Goal: Information Seeking & Learning: Check status

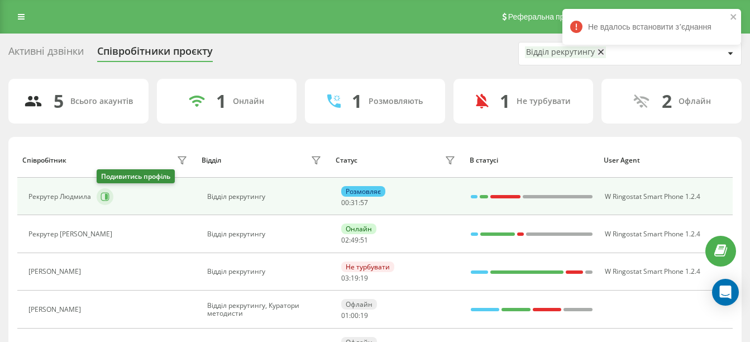
click at [104, 190] on button at bounding box center [105, 196] width 17 height 17
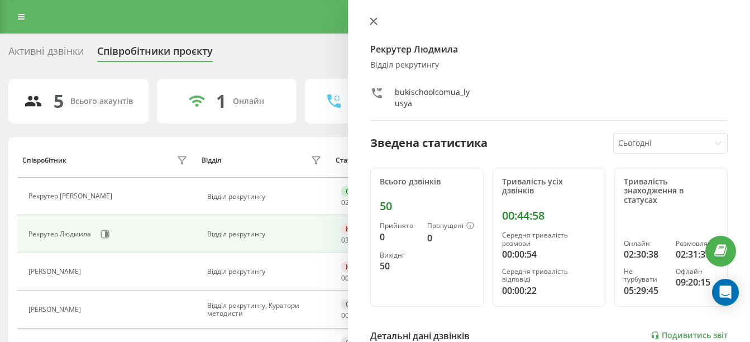
click at [373, 19] on icon at bounding box center [374, 21] width 8 height 8
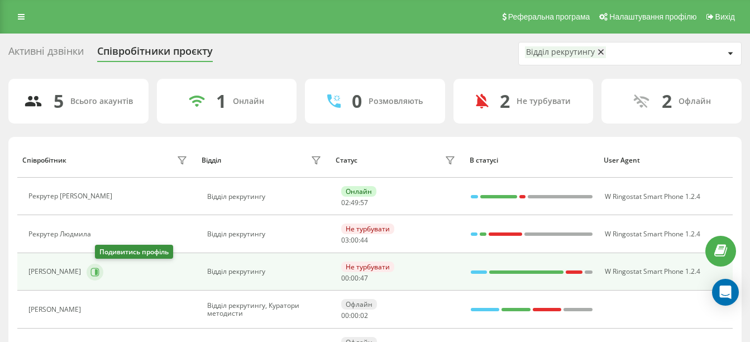
click at [99, 273] on icon at bounding box center [94, 272] width 9 height 9
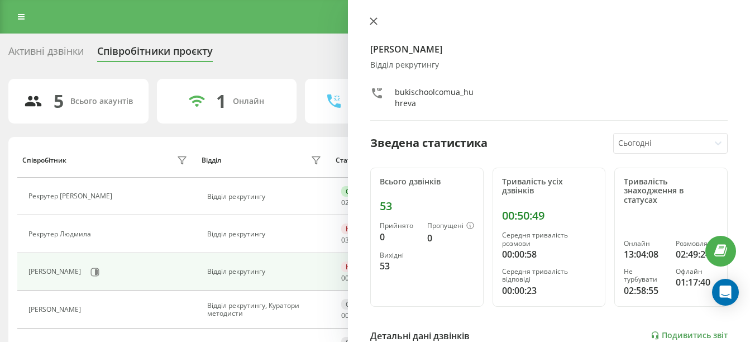
click at [378, 18] on button at bounding box center [373, 22] width 15 height 11
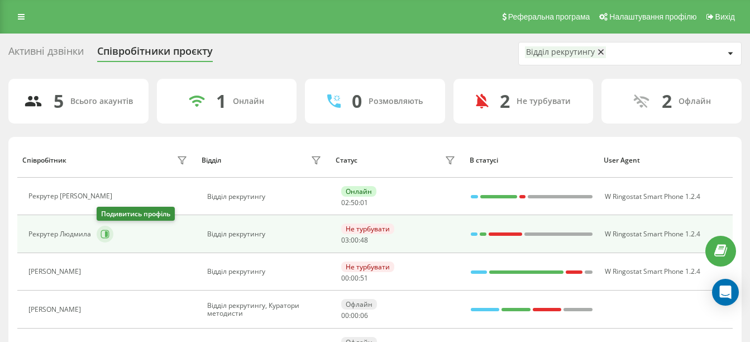
click at [111, 230] on button at bounding box center [105, 234] width 17 height 17
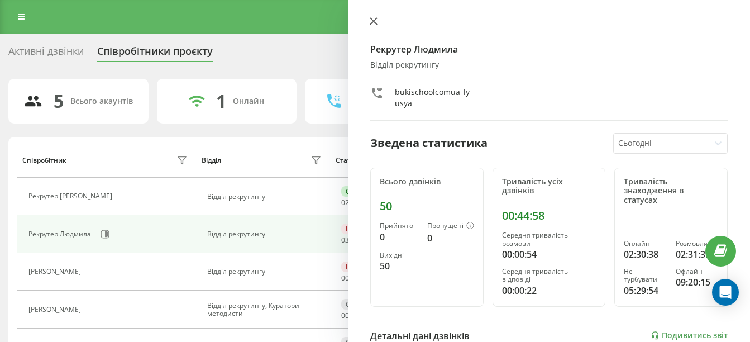
click at [376, 18] on icon at bounding box center [373, 21] width 7 height 7
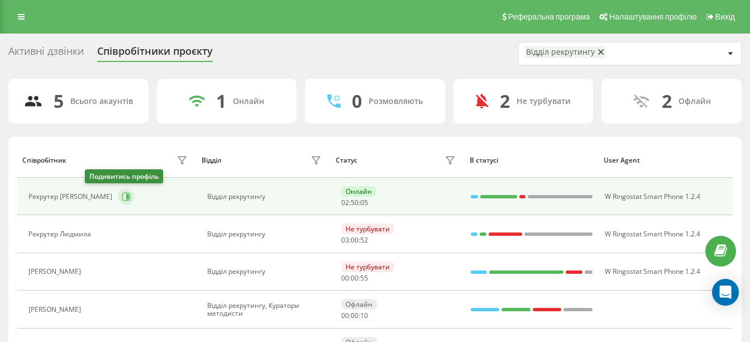
click at [118, 202] on button at bounding box center [126, 196] width 17 height 17
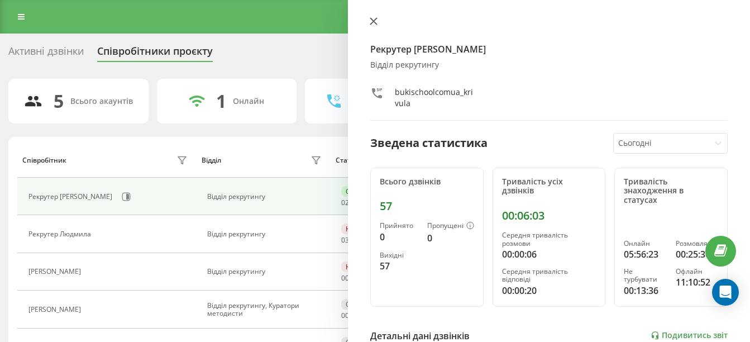
click at [375, 17] on button at bounding box center [373, 22] width 15 height 11
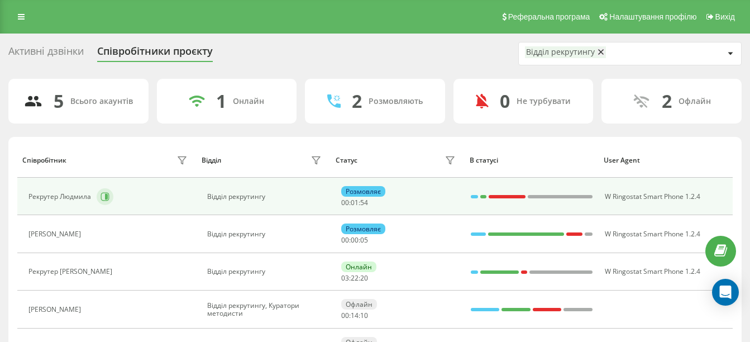
click at [104, 198] on icon at bounding box center [105, 196] width 9 height 9
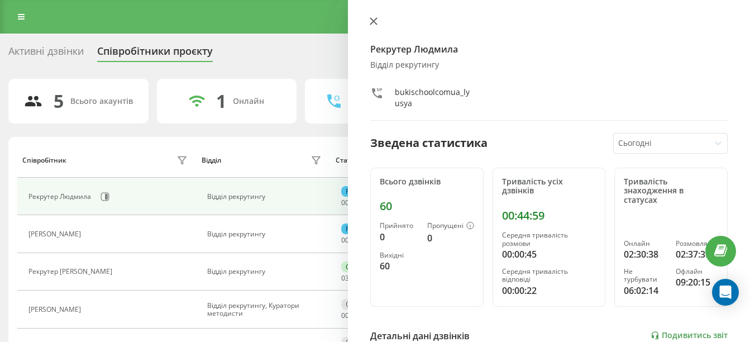
click at [373, 20] on icon at bounding box center [374, 21] width 8 height 8
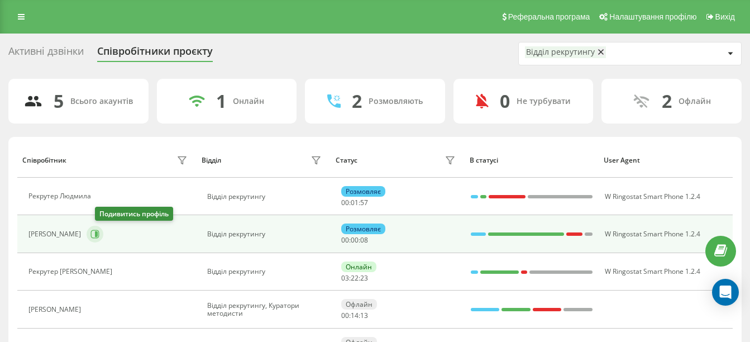
click at [99, 233] on icon at bounding box center [95, 234] width 8 height 8
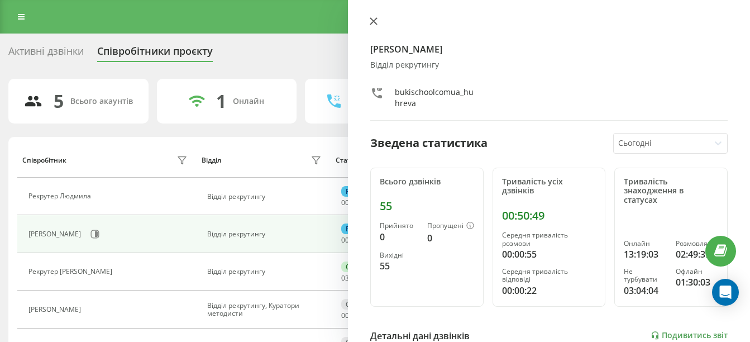
click at [375, 26] on button at bounding box center [373, 22] width 15 height 11
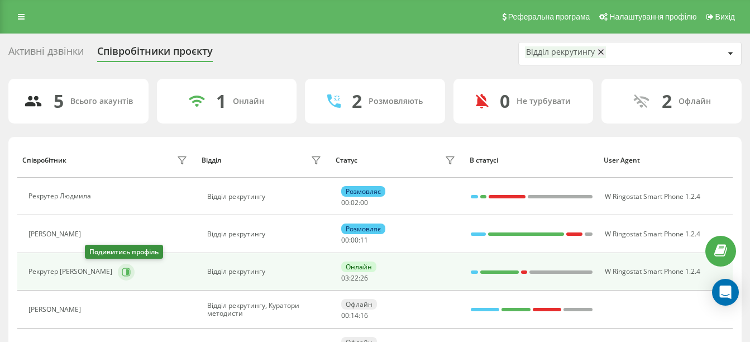
click at [118, 271] on button at bounding box center [126, 272] width 17 height 17
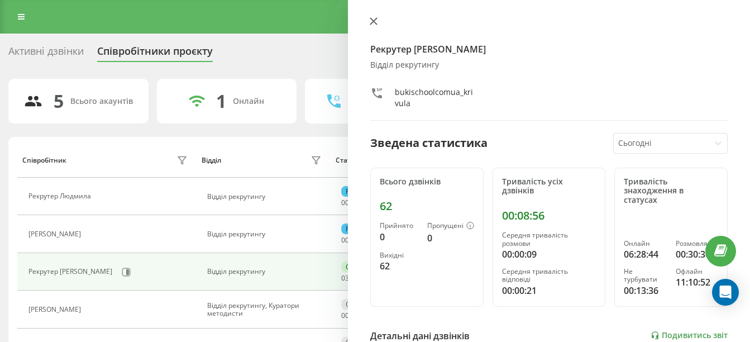
click at [377, 20] on icon at bounding box center [374, 21] width 8 height 8
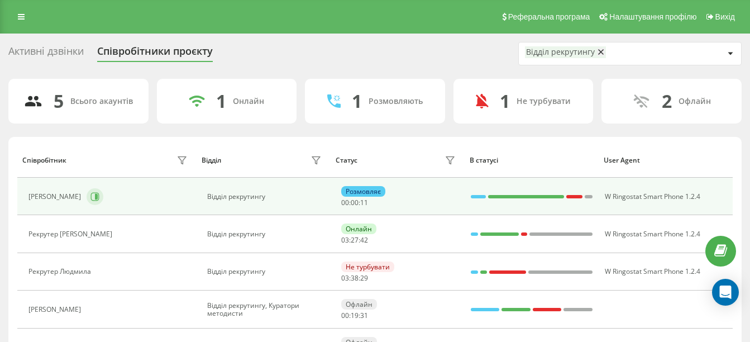
click at [98, 196] on icon at bounding box center [96, 197] width 3 height 6
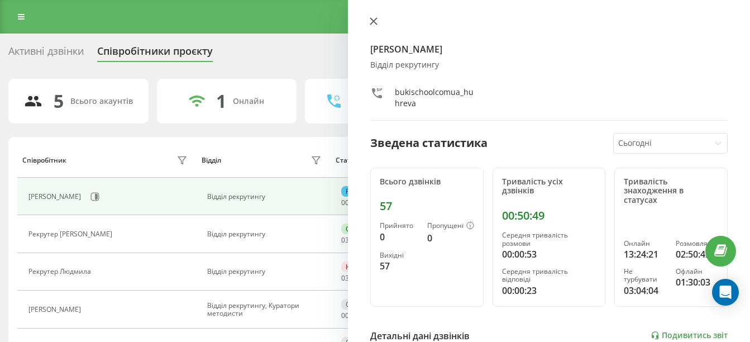
click at [378, 19] on button at bounding box center [373, 22] width 15 height 11
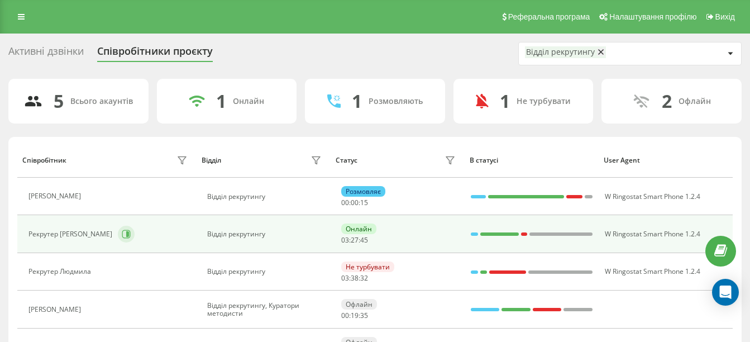
click at [118, 227] on button at bounding box center [126, 234] width 17 height 17
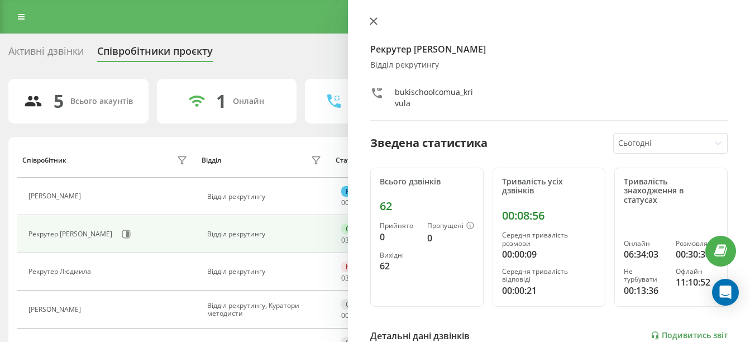
click at [375, 21] on icon at bounding box center [374, 21] width 8 height 8
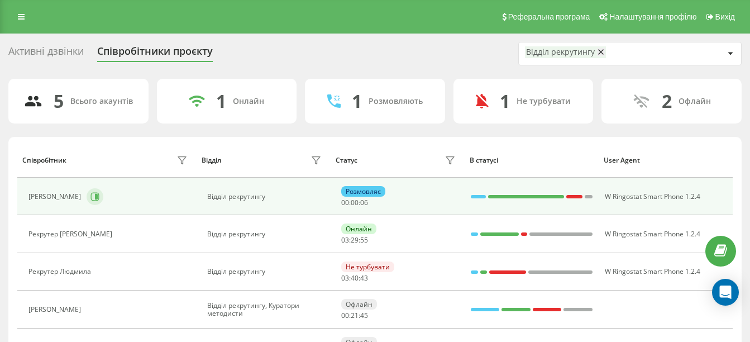
click at [98, 199] on icon at bounding box center [96, 197] width 3 height 6
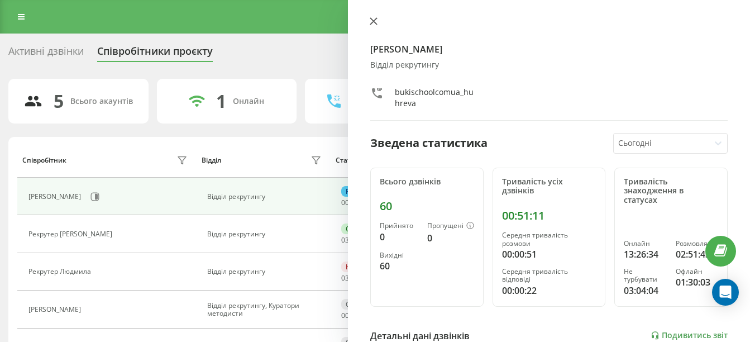
click at [371, 22] on icon at bounding box center [374, 21] width 8 height 8
